Goal: Download file/media

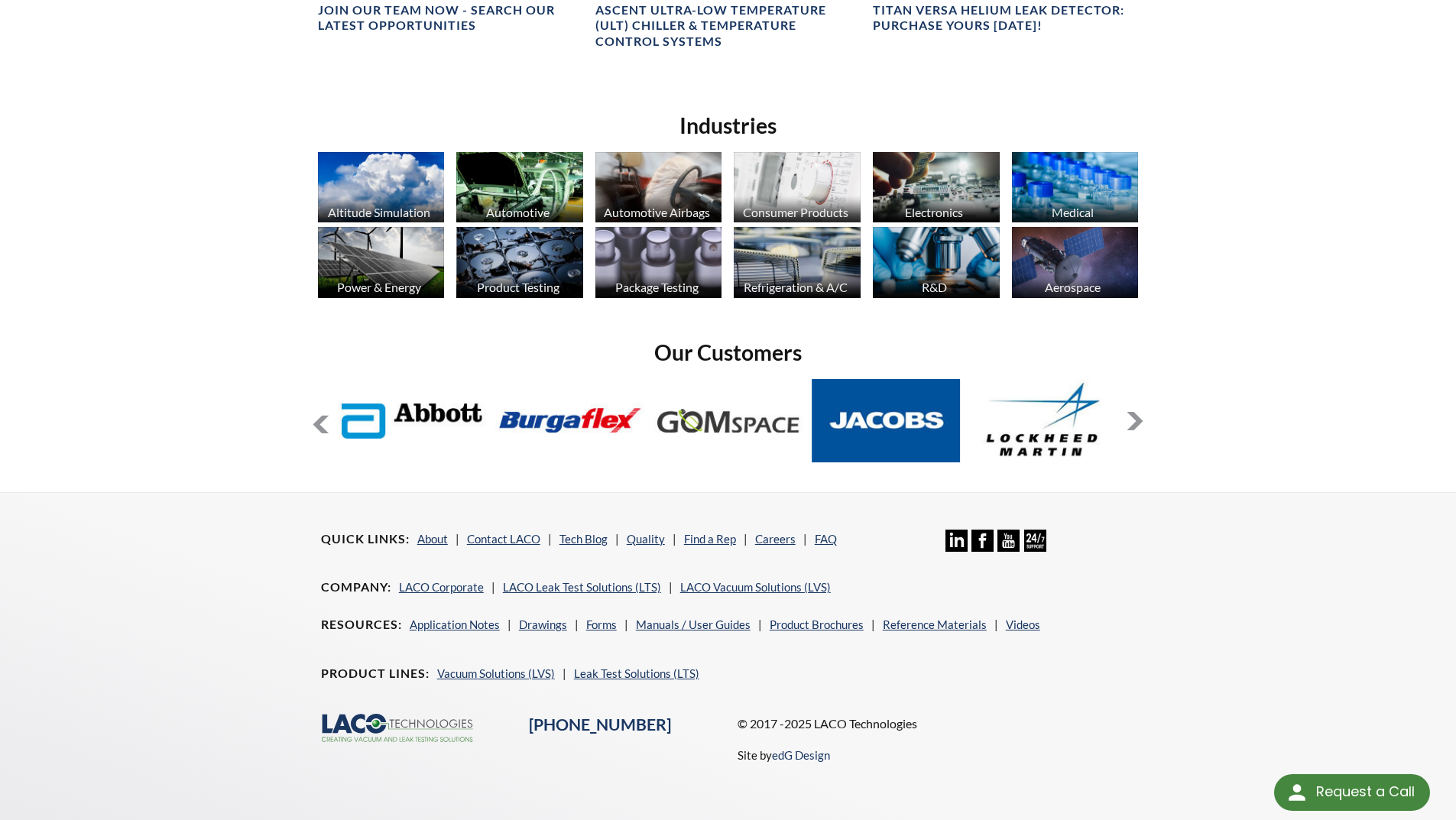
scroll to position [1122, 0]
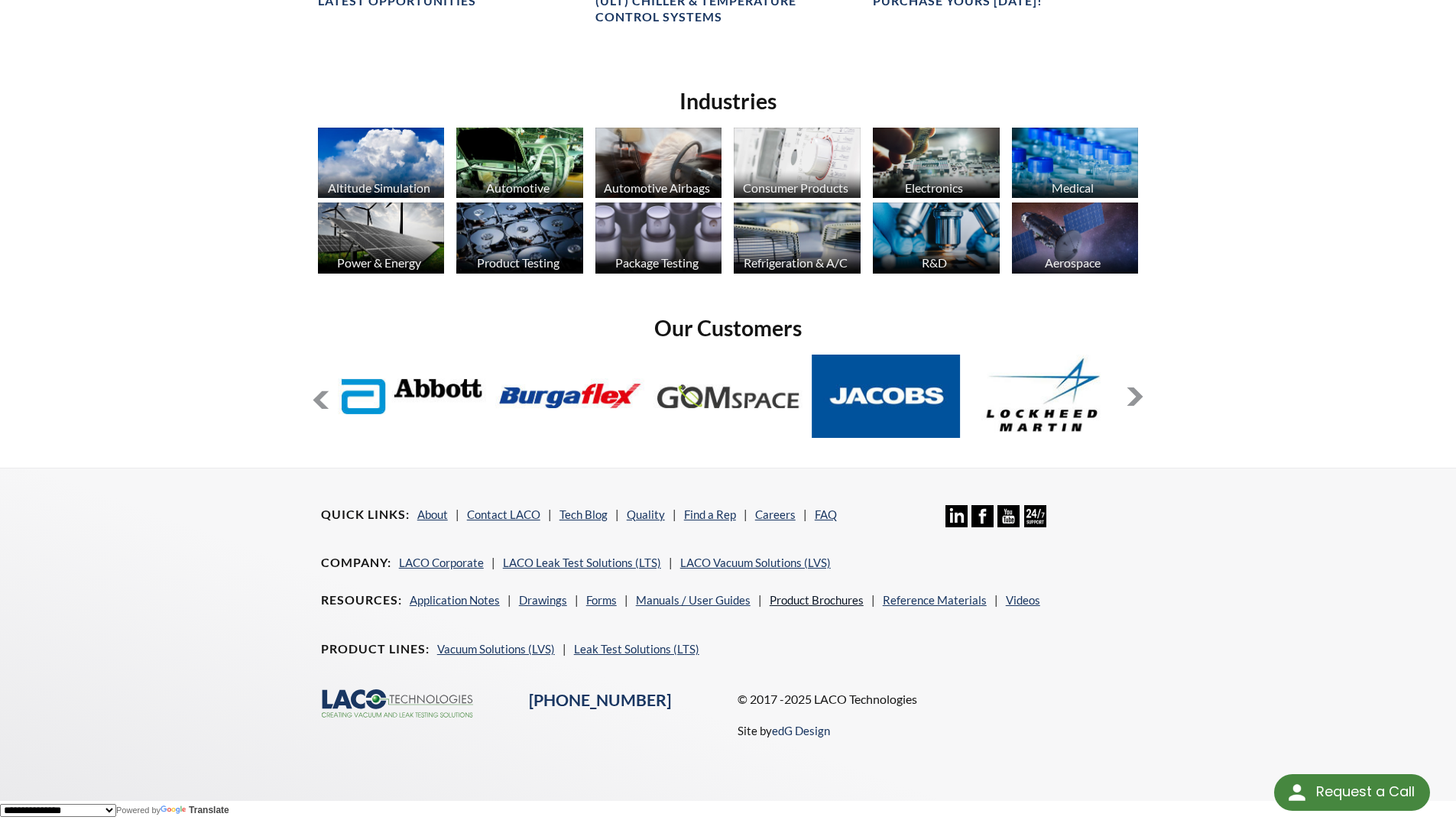
click at [800, 599] on link "Product Brochures" at bounding box center [817, 599] width 94 height 14
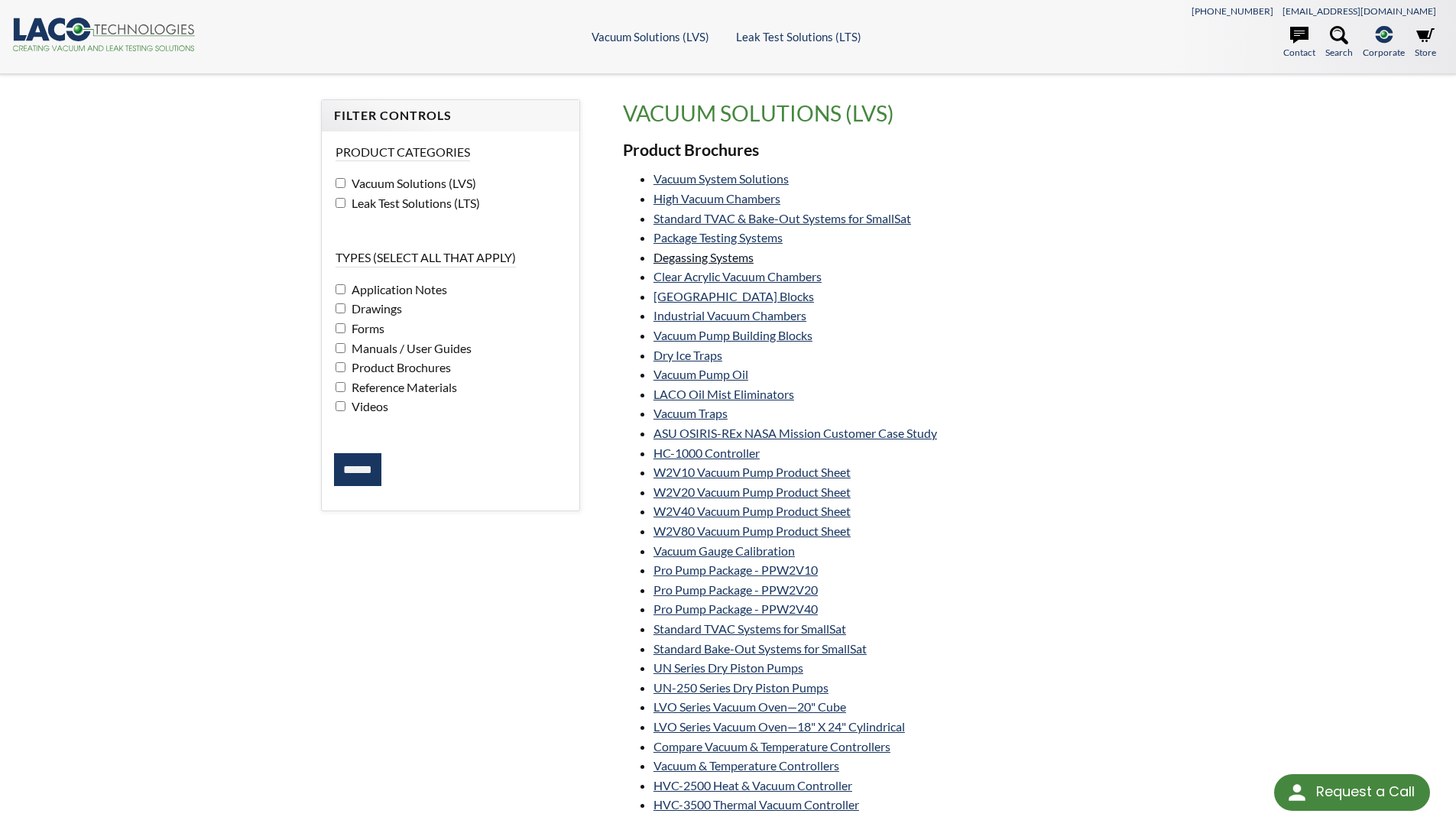
click at [675, 261] on link "Degassing Systems" at bounding box center [704, 256] width 101 height 14
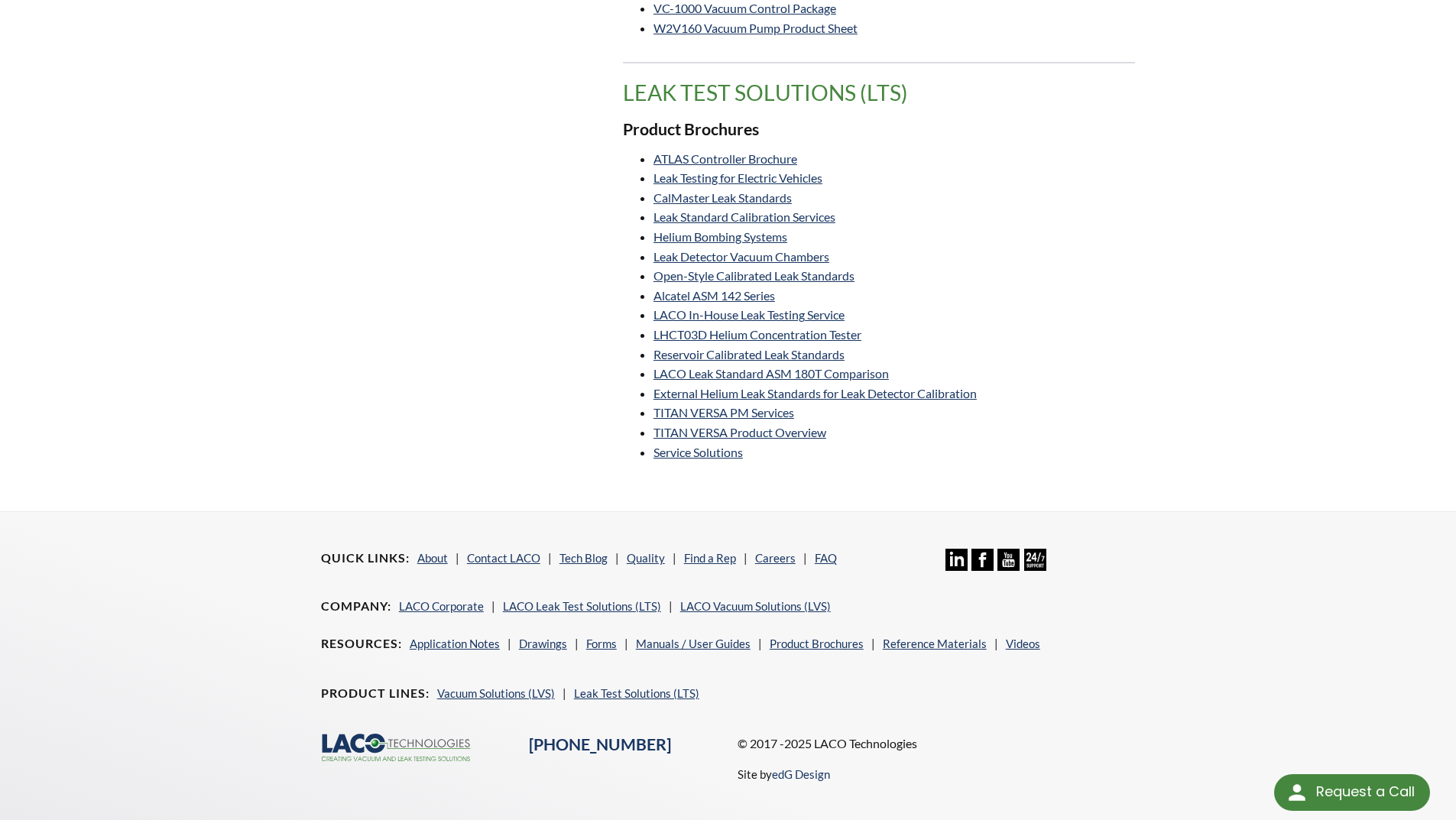
scroll to position [880, 0]
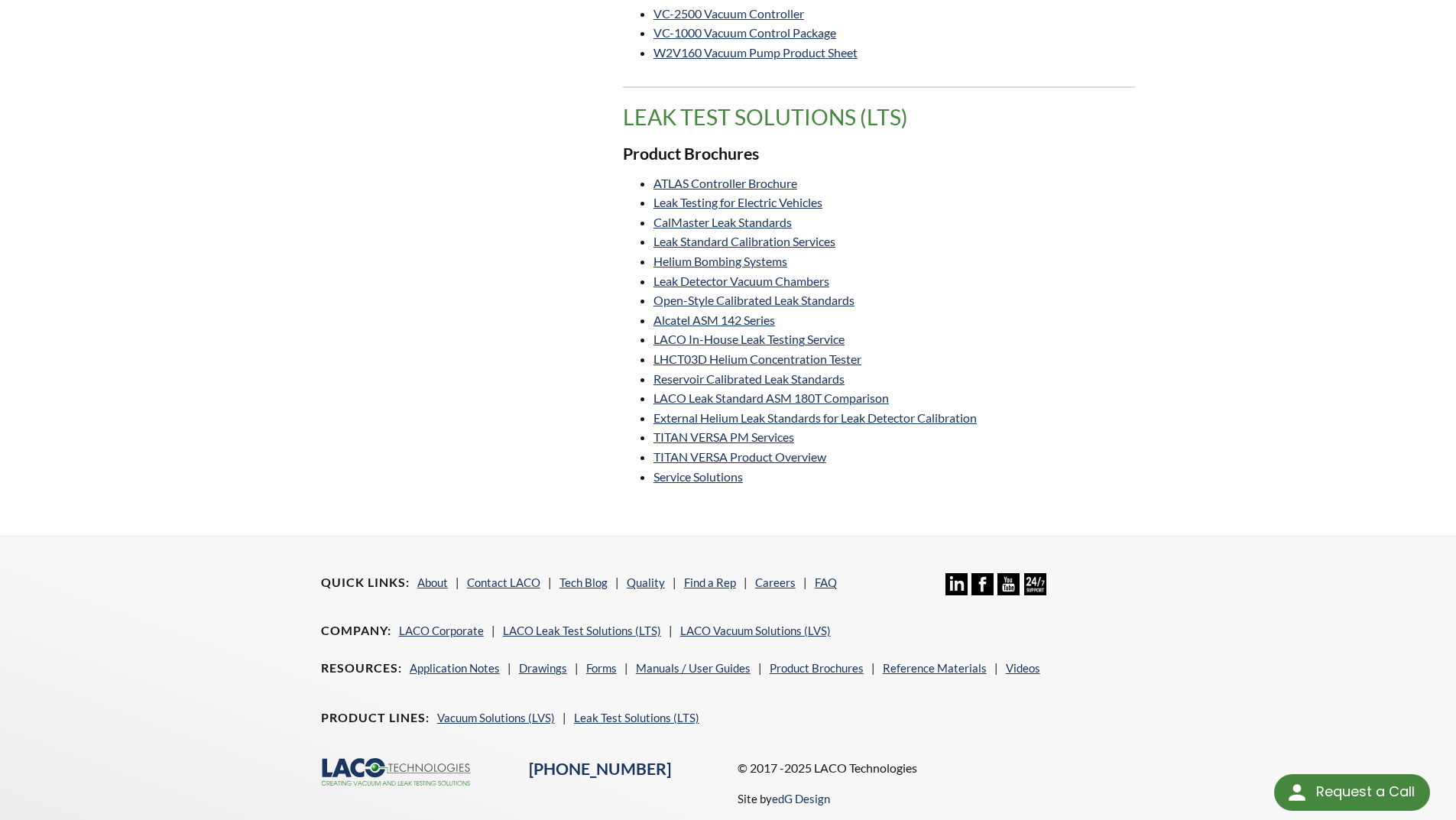
scroll to position [803, 0]
